Goal: Task Accomplishment & Management: Complete application form

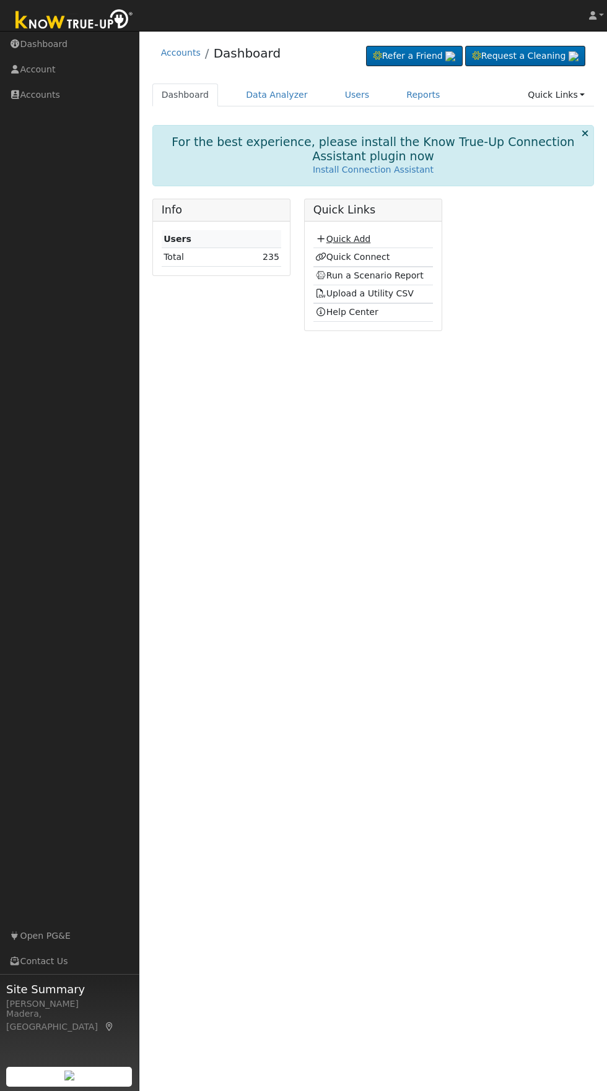
click at [357, 238] on link "Quick Add" at bounding box center [342, 239] width 55 height 10
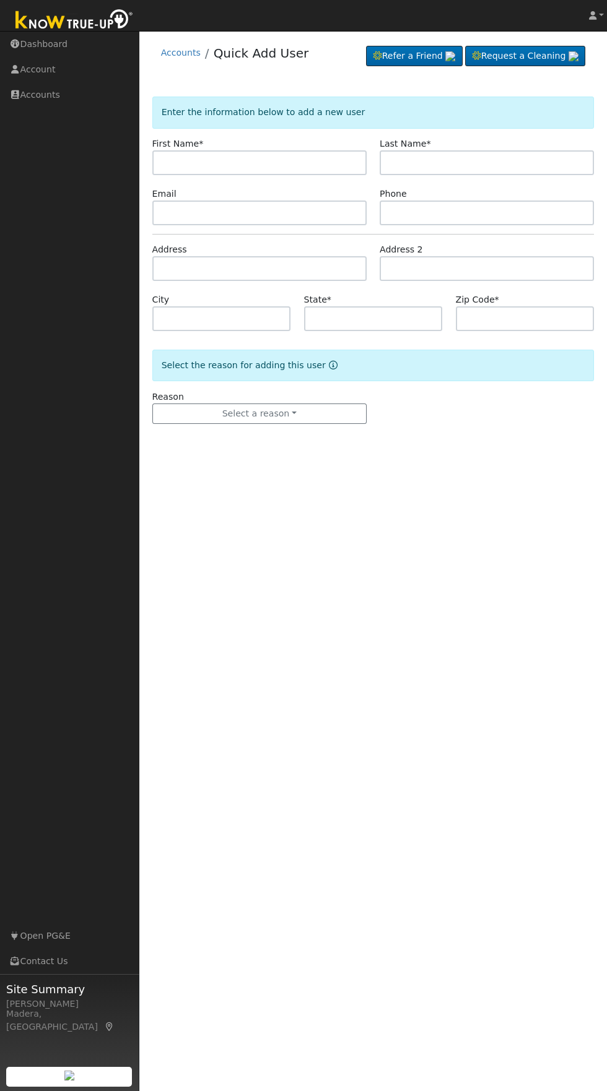
click at [320, 166] on input "text" at bounding box center [259, 162] width 214 height 25
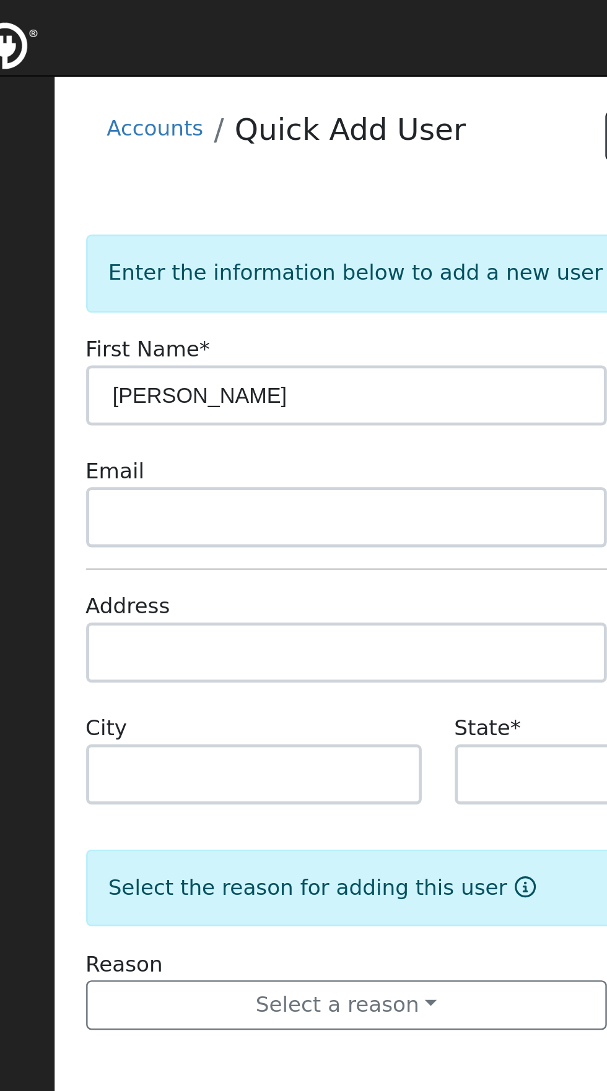
type input "Jessica"
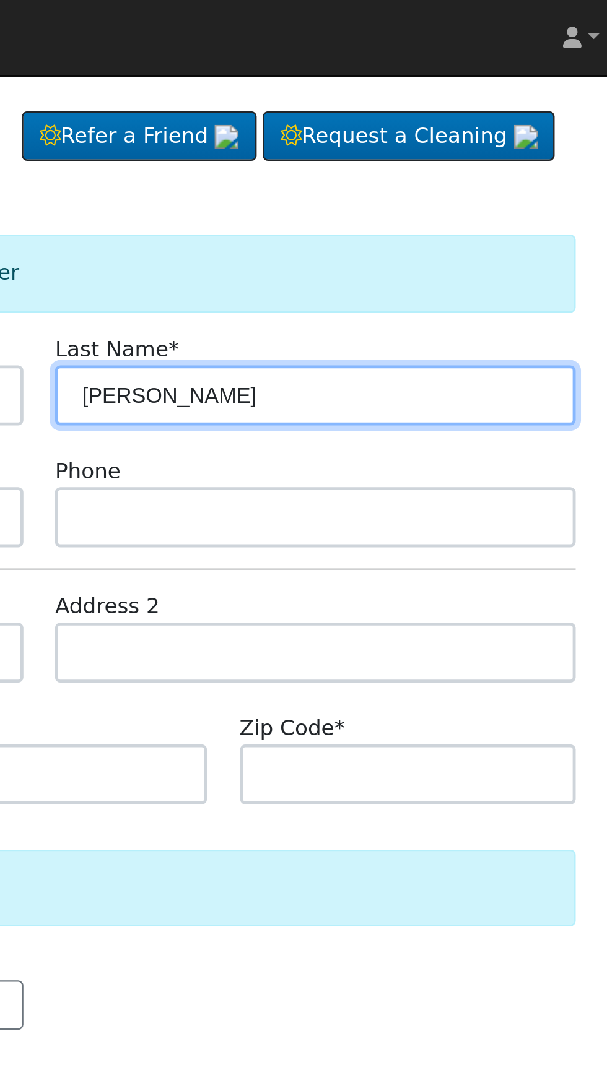
type input "Ritter"
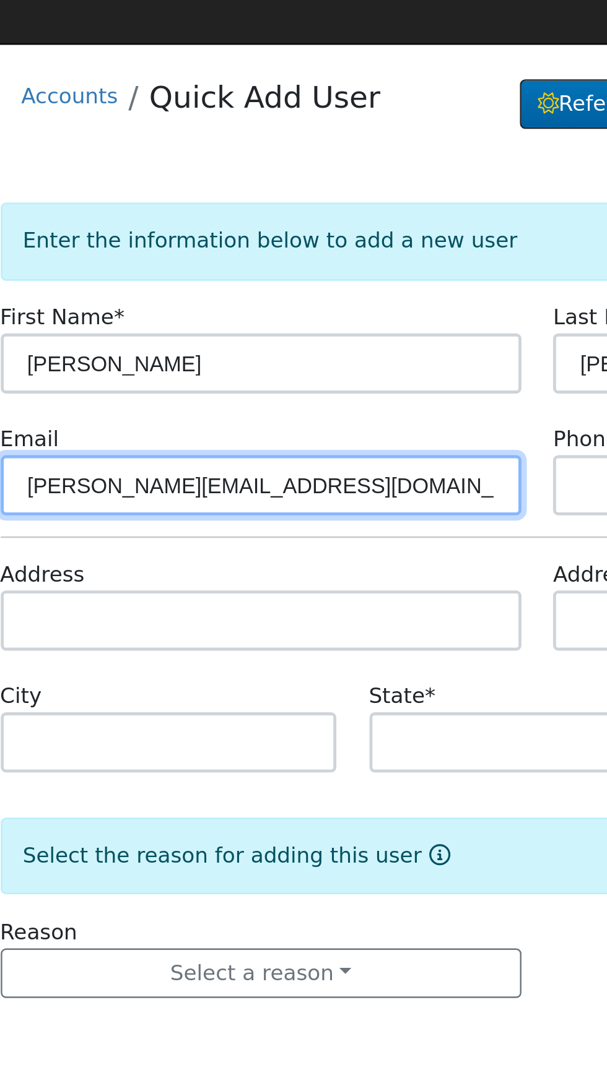
type input "Jessica.ritter26@yahoo.com"
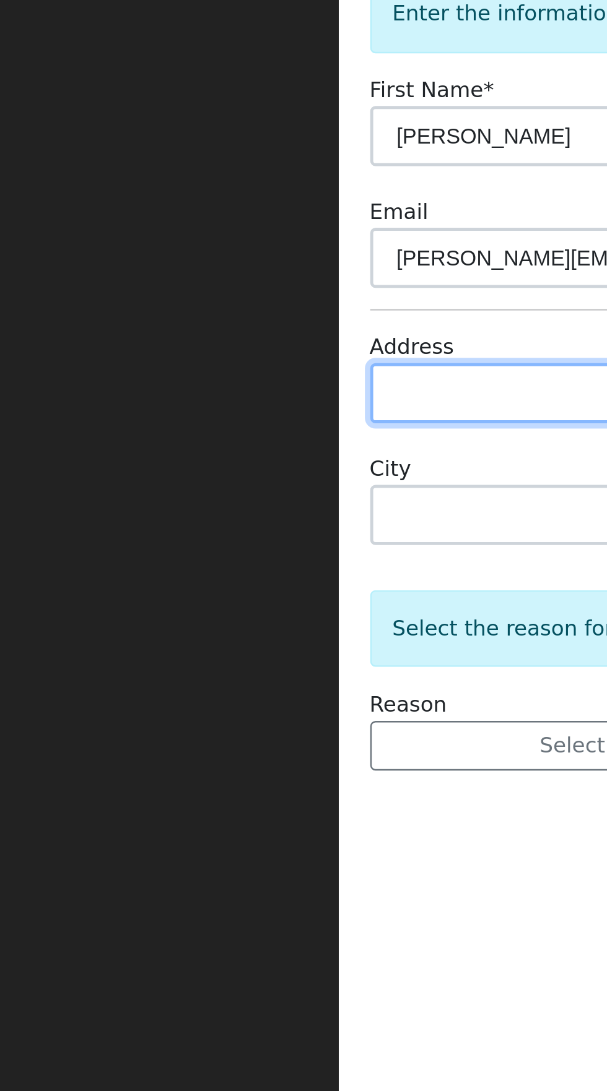
click at [200, 270] on input "text" at bounding box center [259, 268] width 214 height 25
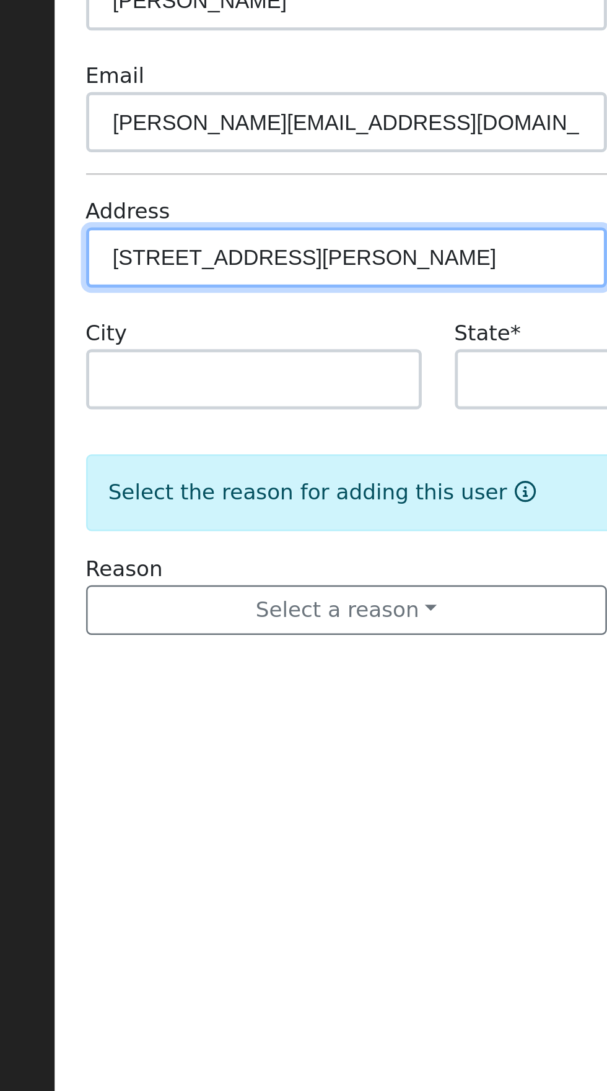
type input "1221 North McCall Avenue"
type input "Sanger"
type input "CA"
type input "93657"
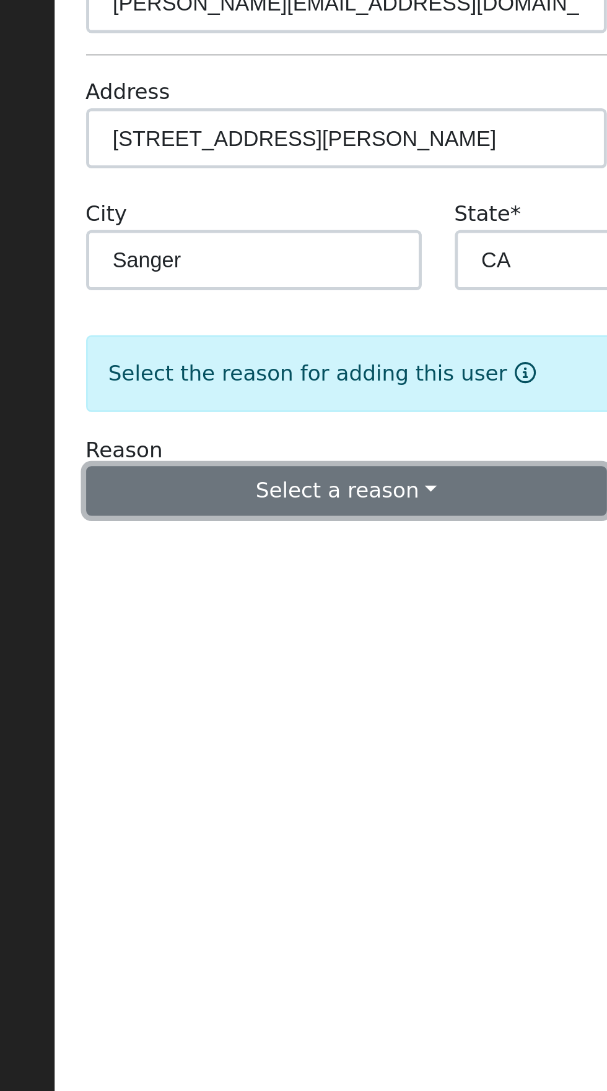
click at [298, 417] on button "Select a reason" at bounding box center [259, 414] width 214 height 21
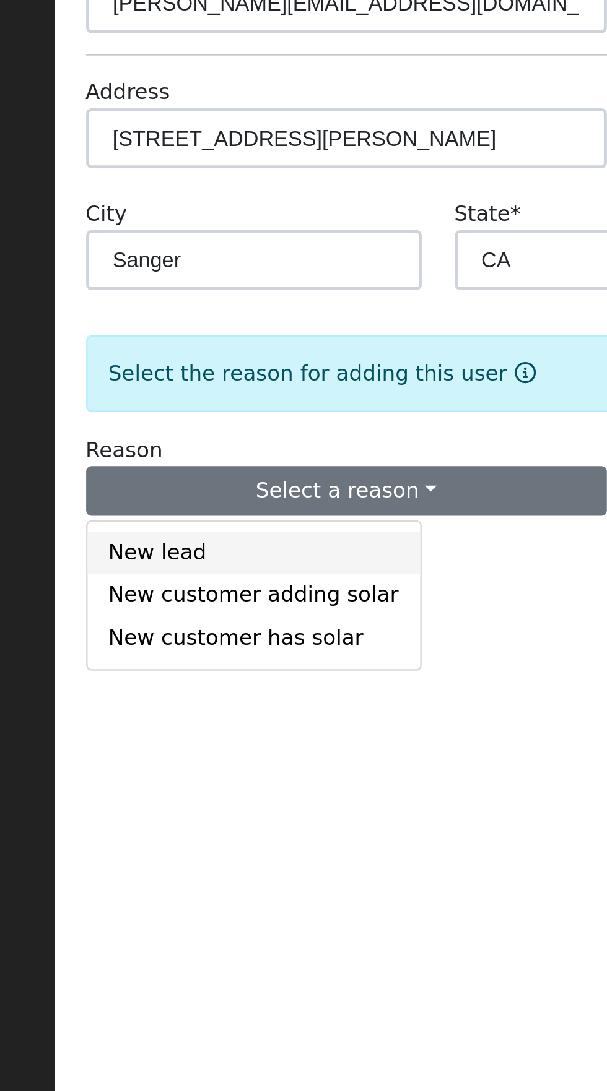
click at [188, 444] on link "New lead" at bounding box center [221, 439] width 137 height 17
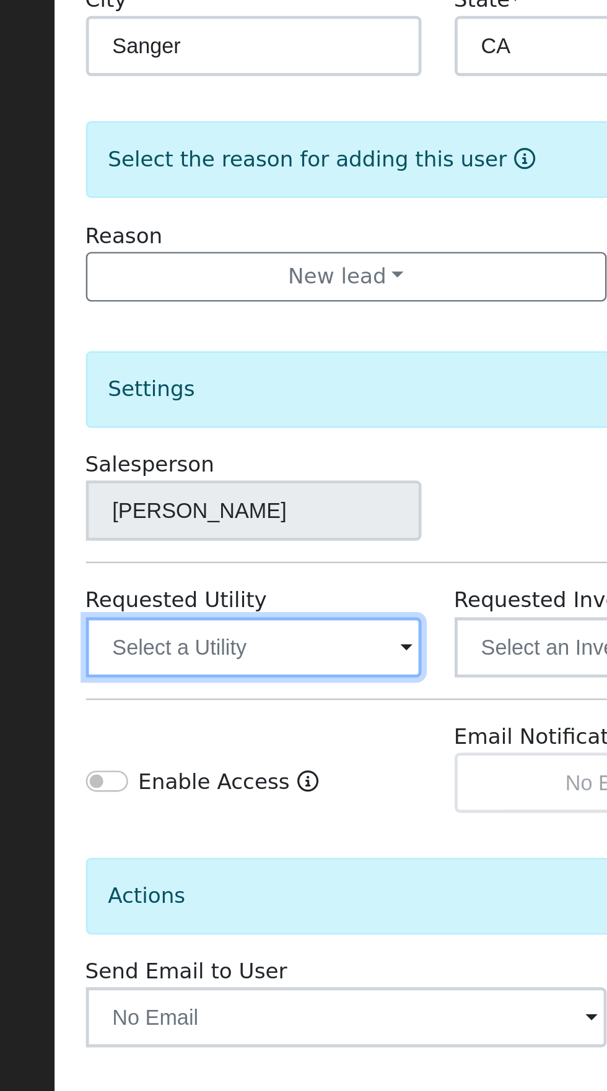
click at [258, 564] on input "text" at bounding box center [221, 566] width 139 height 25
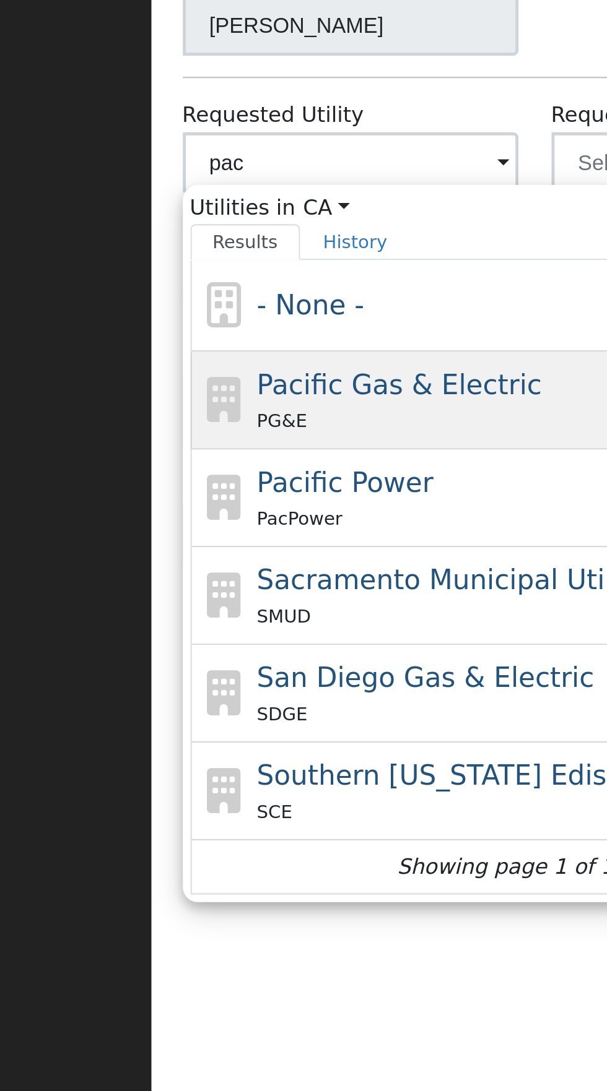
click at [270, 660] on span "Pacific Gas & Electric" at bounding box center [241, 657] width 117 height 13
type input "Pacific Gas & Electric"
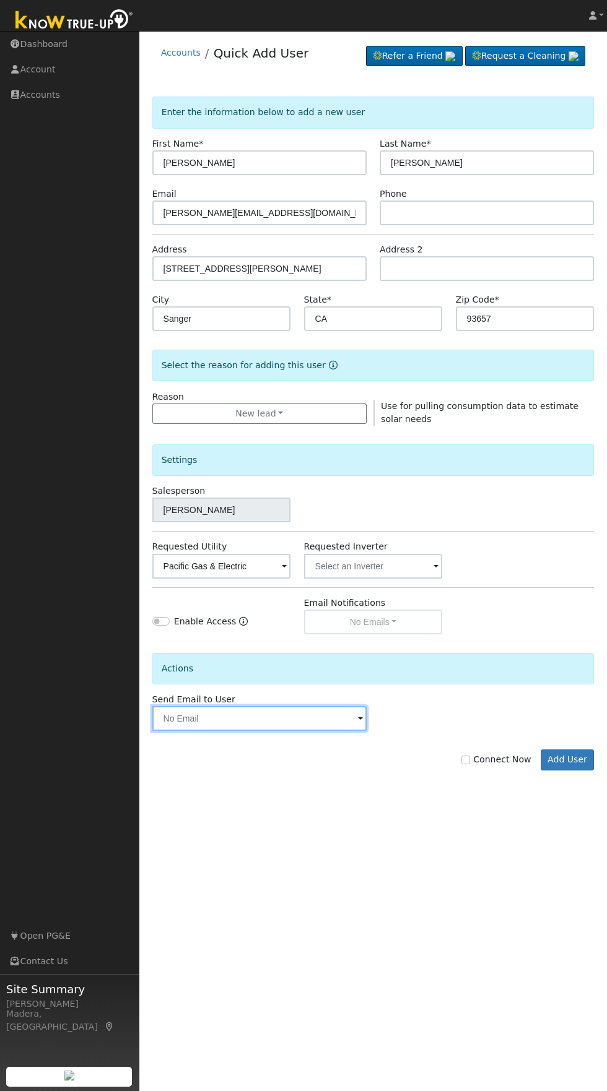
click at [329, 719] on input "text" at bounding box center [259, 718] width 214 height 25
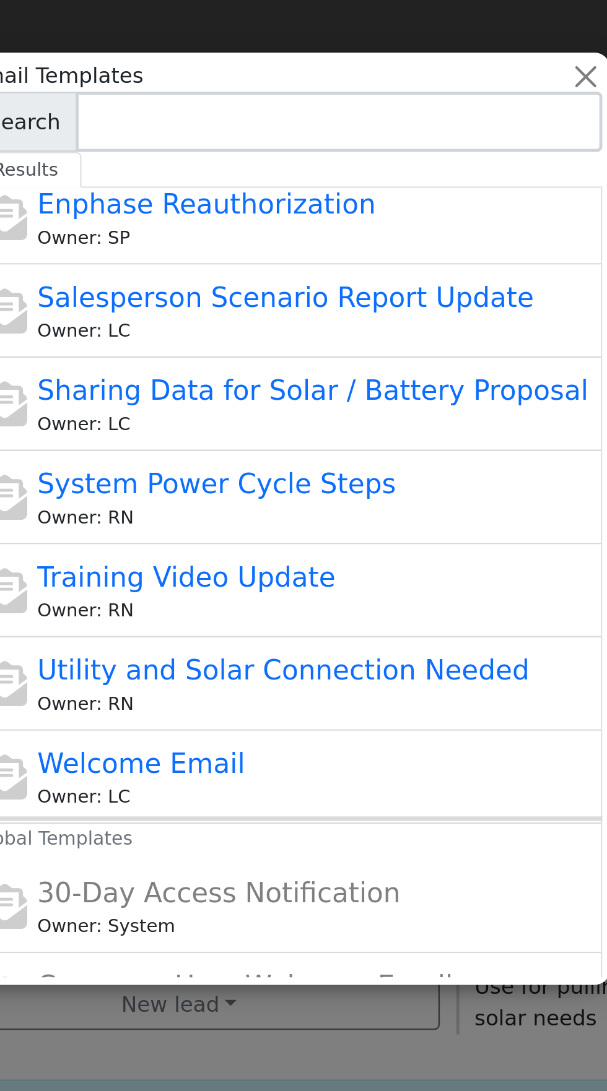
scroll to position [256, 0]
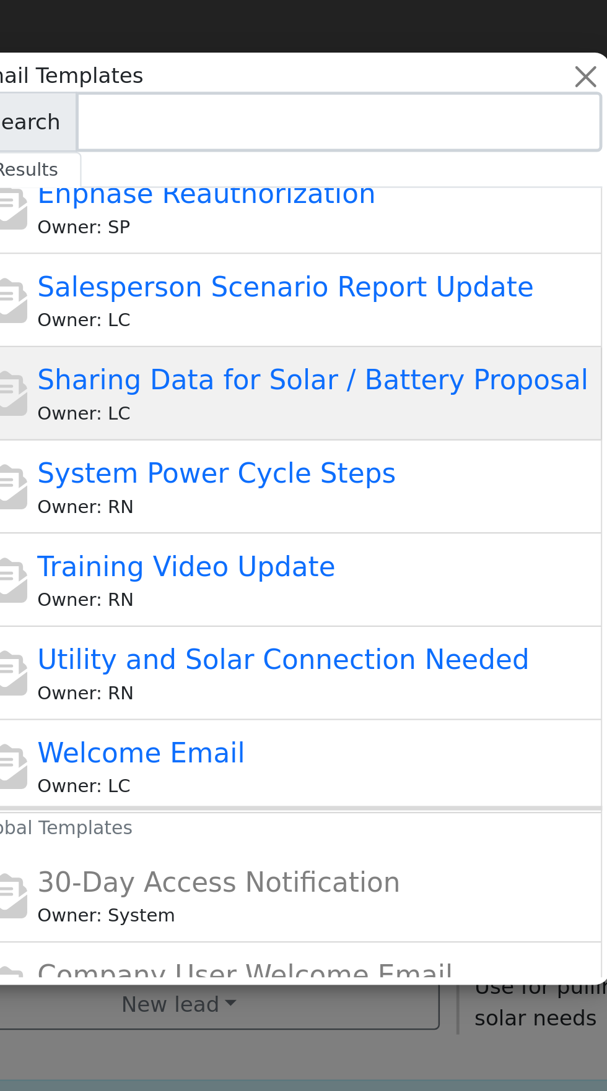
click at [376, 162] on span "Sharing Data for Solar / Battery Proposal" at bounding box center [314, 156] width 227 height 13
type input "Sharing Data for Solar / Battery Proposal"
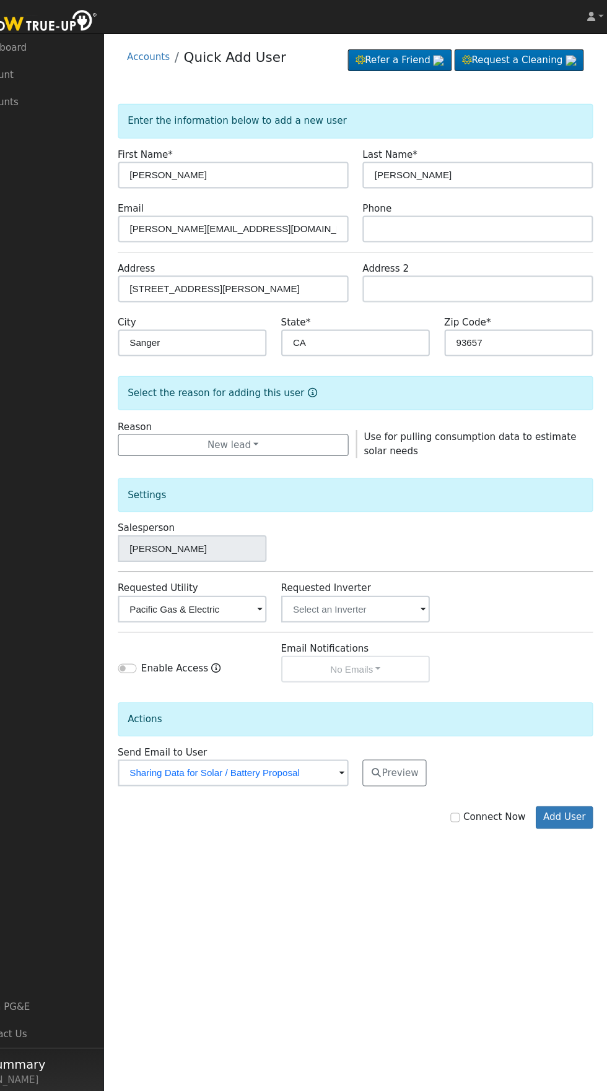
scroll to position [0, 0]
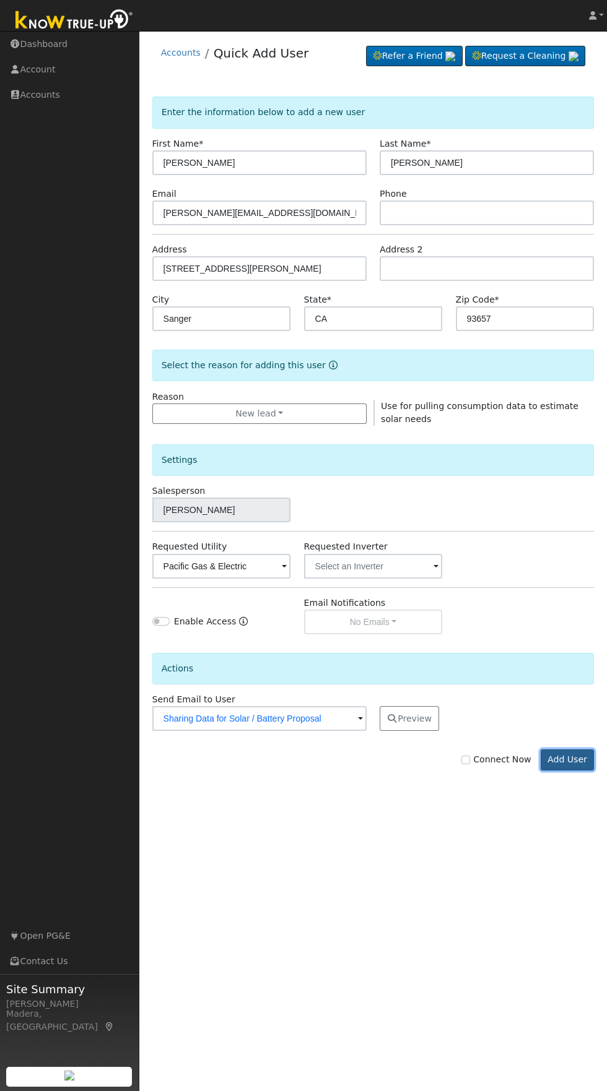
click at [584, 762] on button "Add User" at bounding box center [567, 760] width 54 height 21
